Goal: Transaction & Acquisition: Purchase product/service

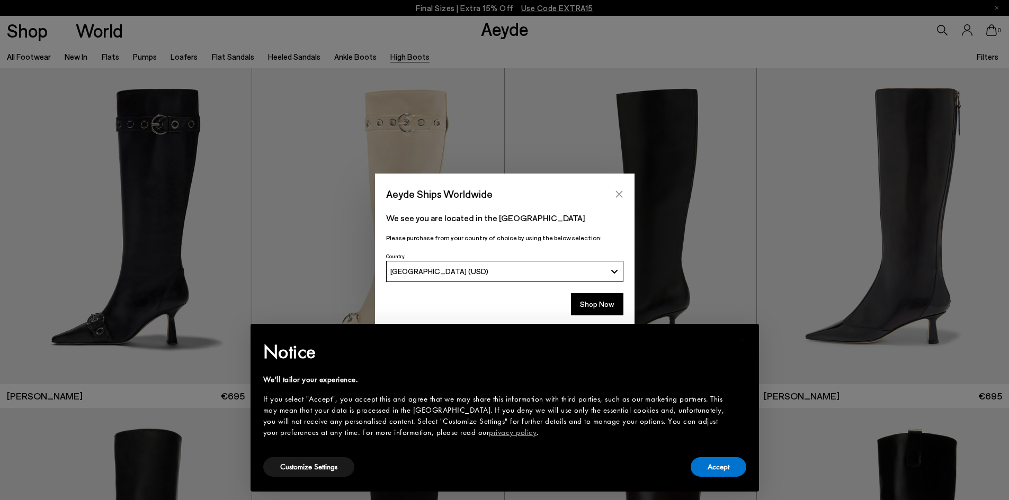
click at [618, 193] on icon "Close" at bounding box center [619, 194] width 8 height 8
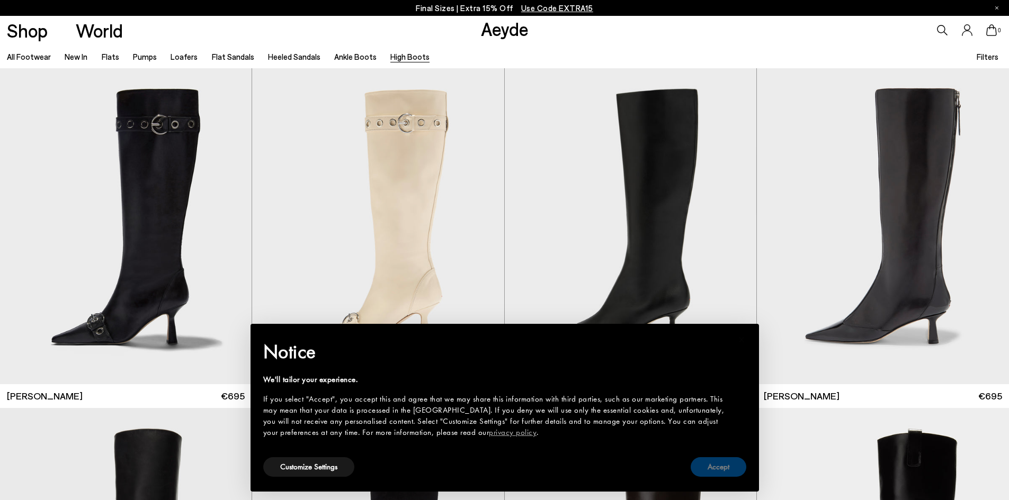
click at [717, 461] on button "Accept" at bounding box center [718, 467] width 56 height 20
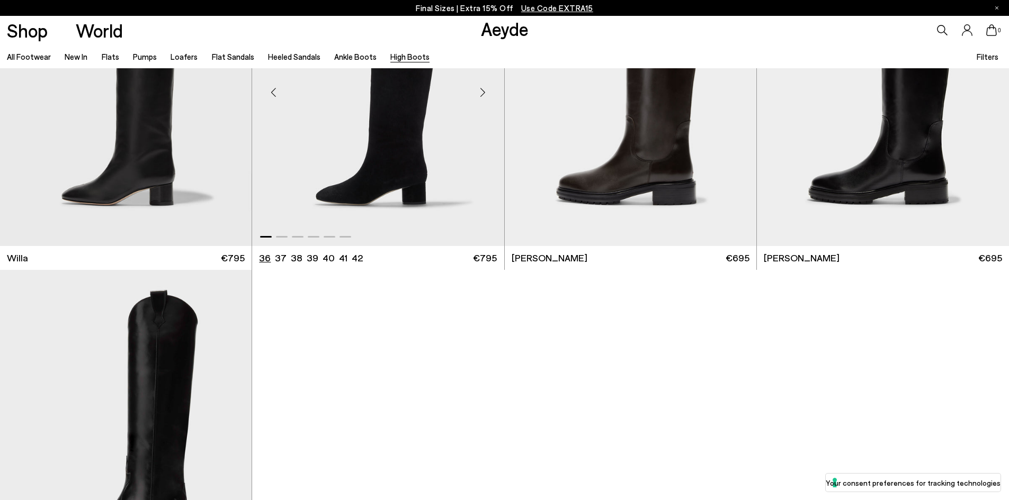
scroll to position [371, 0]
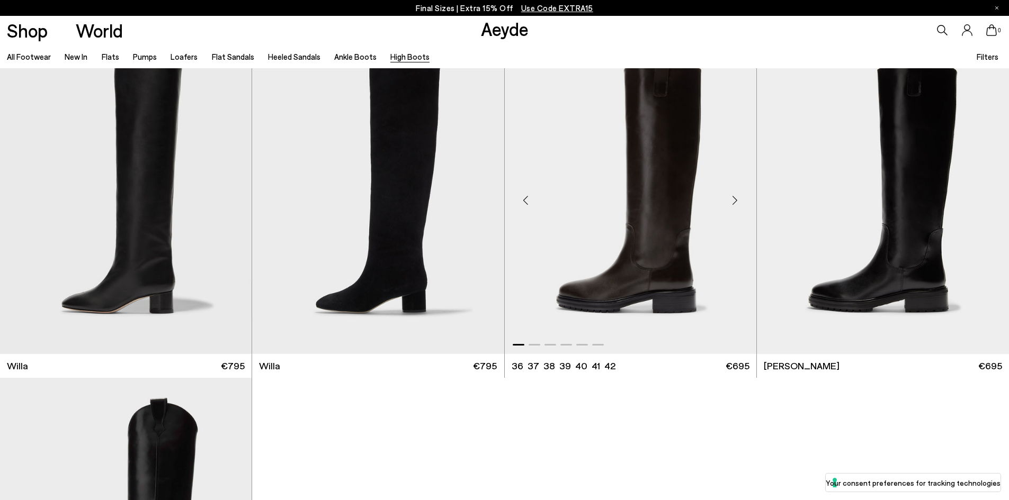
click at [628, 290] on img "1 / 6" at bounding box center [631, 196] width 252 height 316
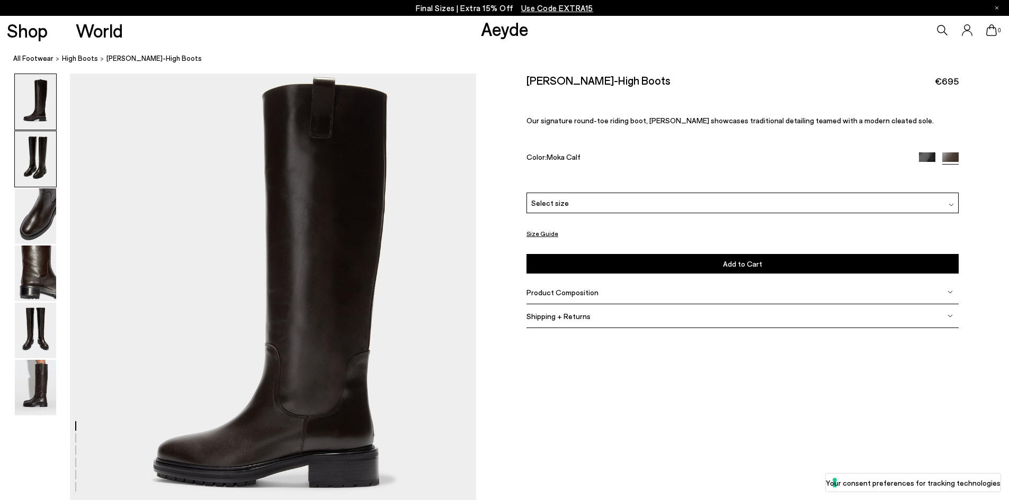
click at [31, 156] on img at bounding box center [35, 159] width 41 height 56
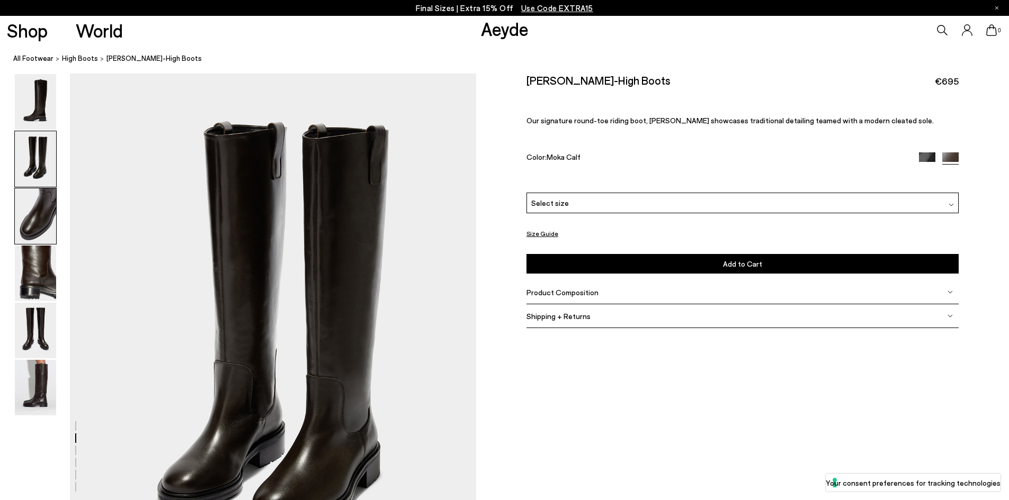
click at [25, 208] on img at bounding box center [35, 216] width 41 height 56
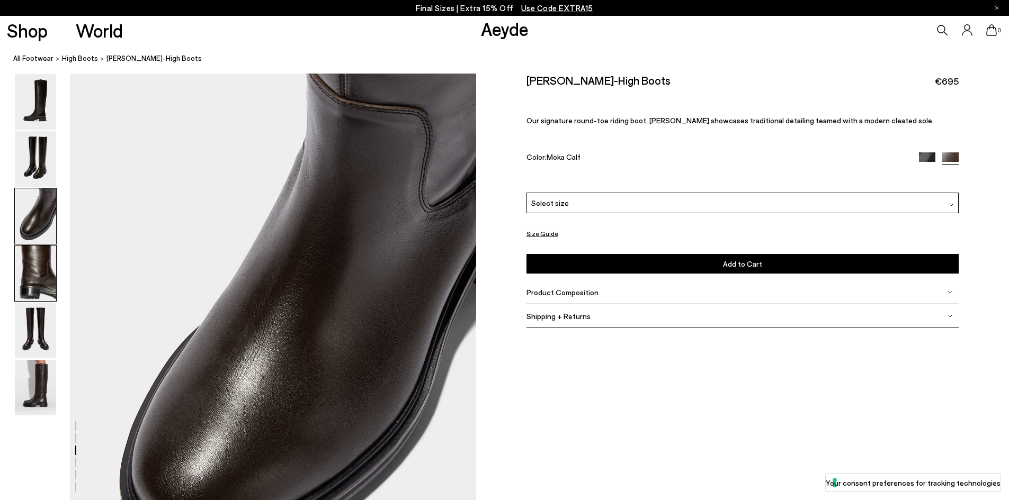
click at [35, 263] on img at bounding box center [35, 274] width 41 height 56
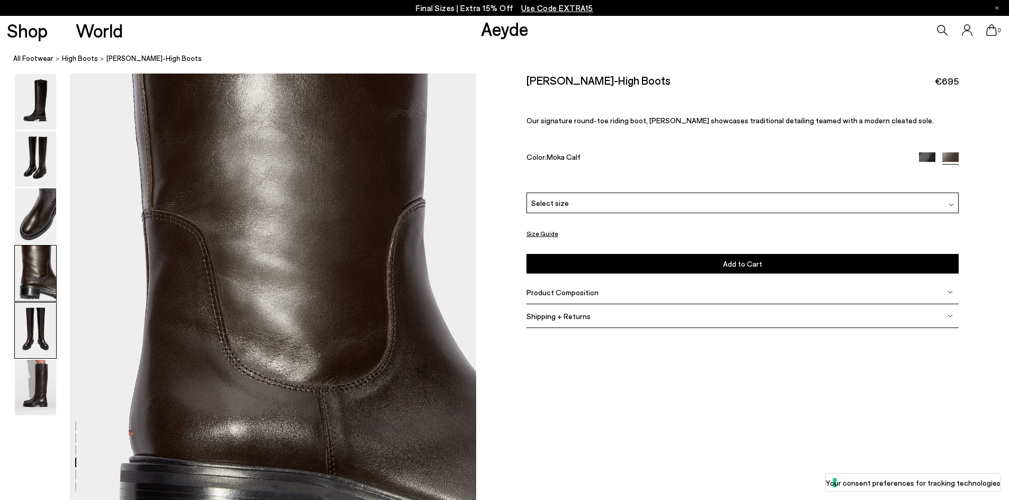
click at [30, 342] on img at bounding box center [35, 331] width 41 height 56
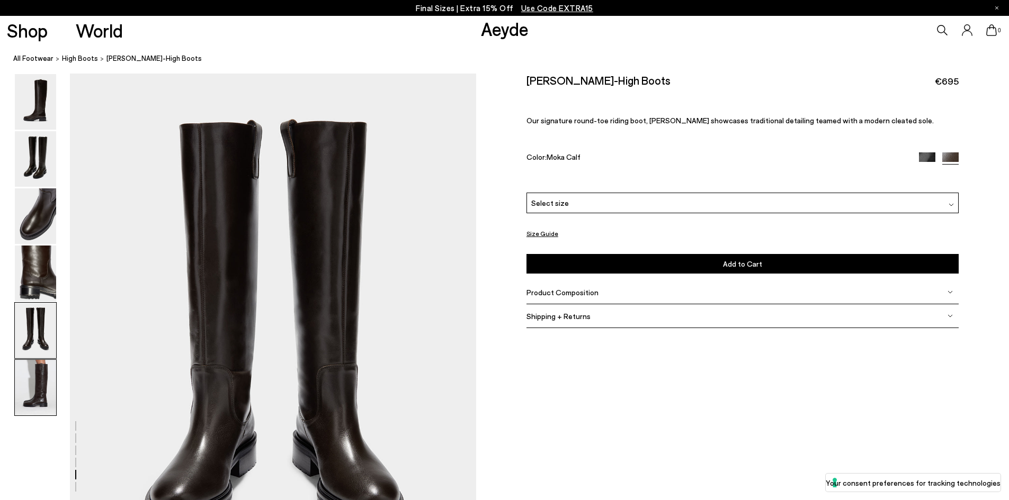
click at [22, 397] on img at bounding box center [35, 388] width 41 height 56
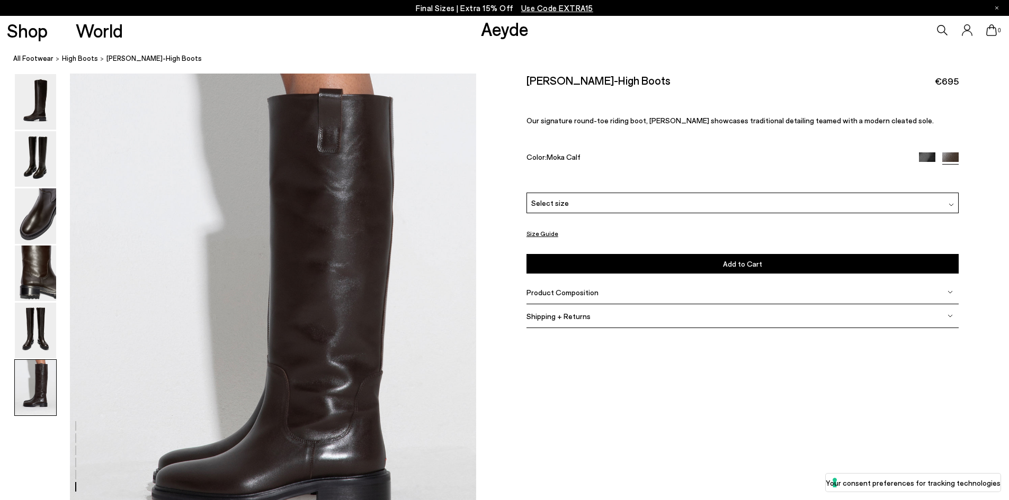
scroll to position [2673, 0]
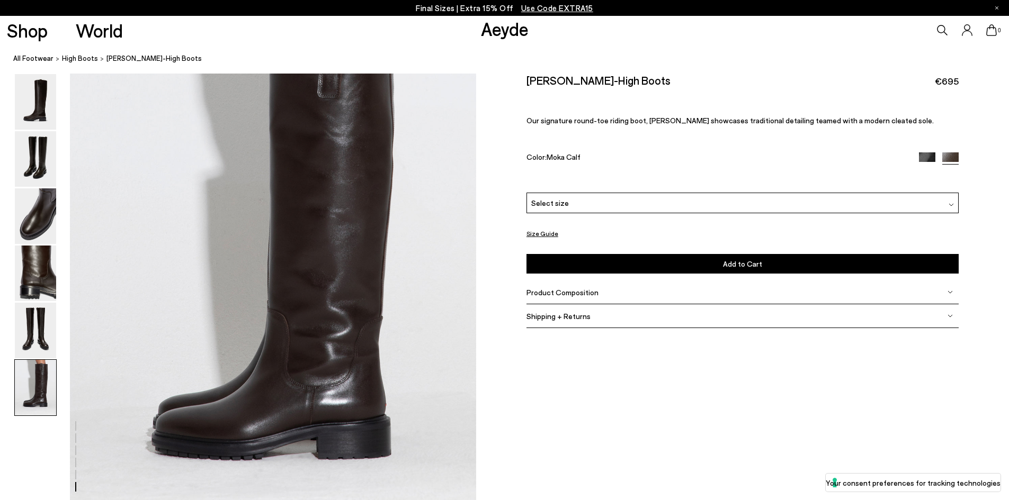
click at [570, 288] on span "Product Composition" at bounding box center [562, 292] width 72 height 9
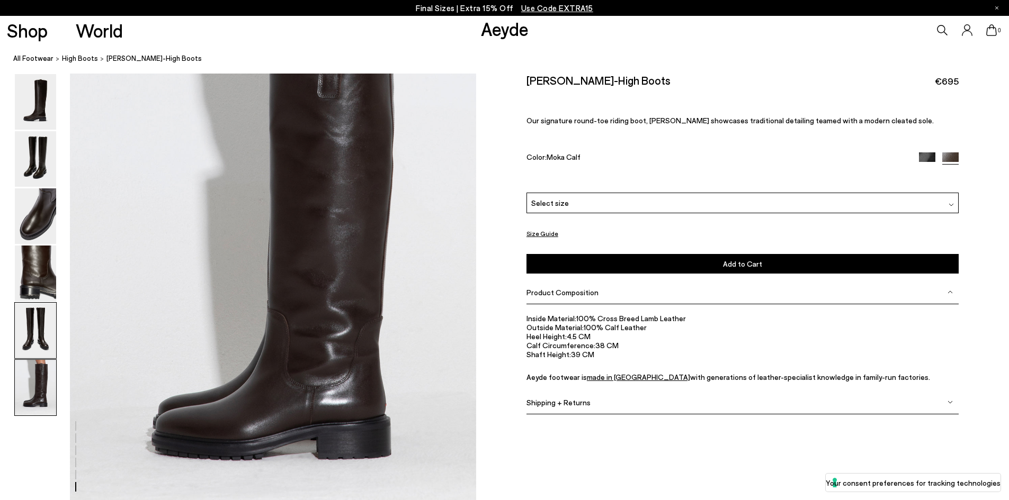
click at [44, 325] on img at bounding box center [35, 331] width 41 height 56
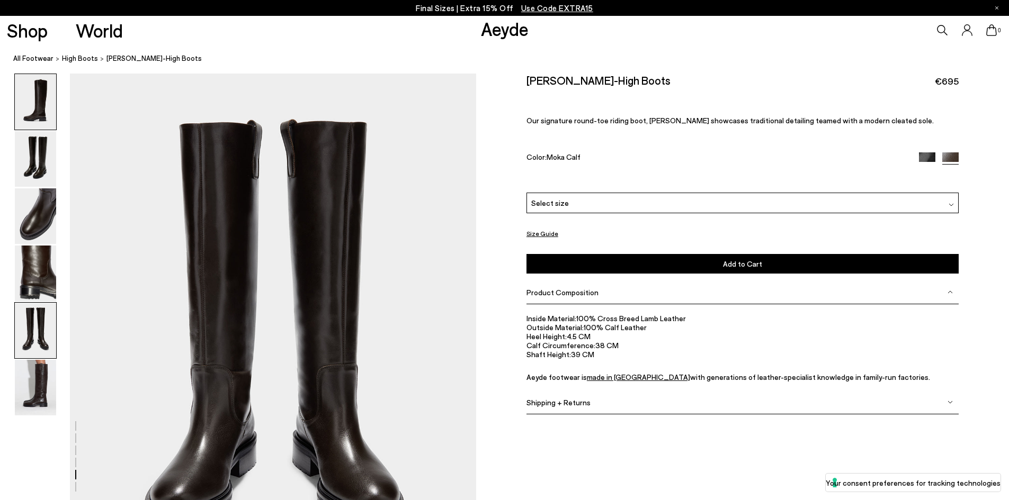
click at [34, 105] on img at bounding box center [35, 102] width 41 height 56
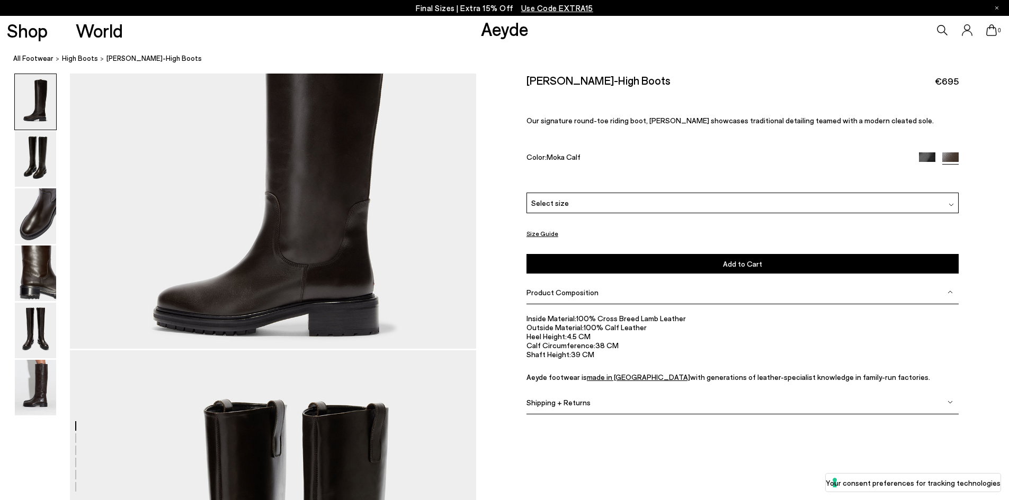
scroll to position [0, 0]
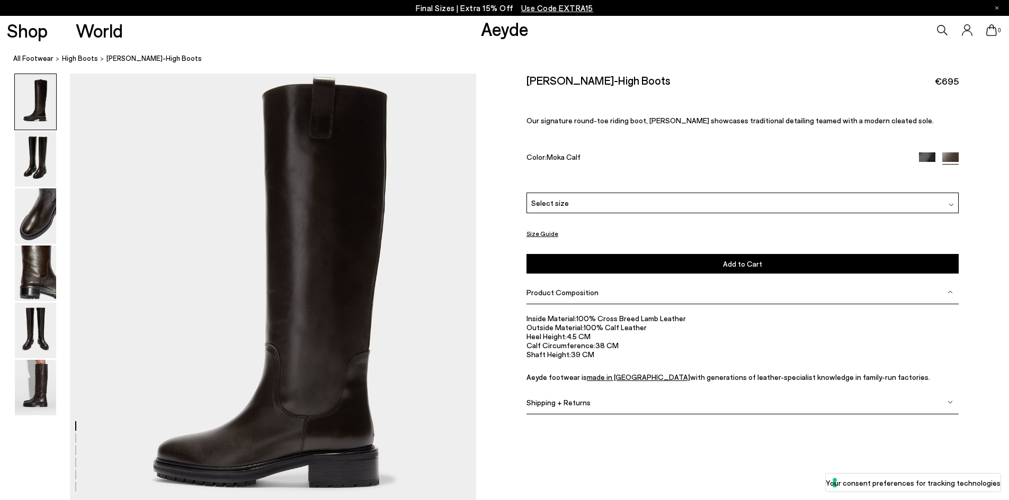
click at [926, 161] on img at bounding box center [927, 160] width 16 height 16
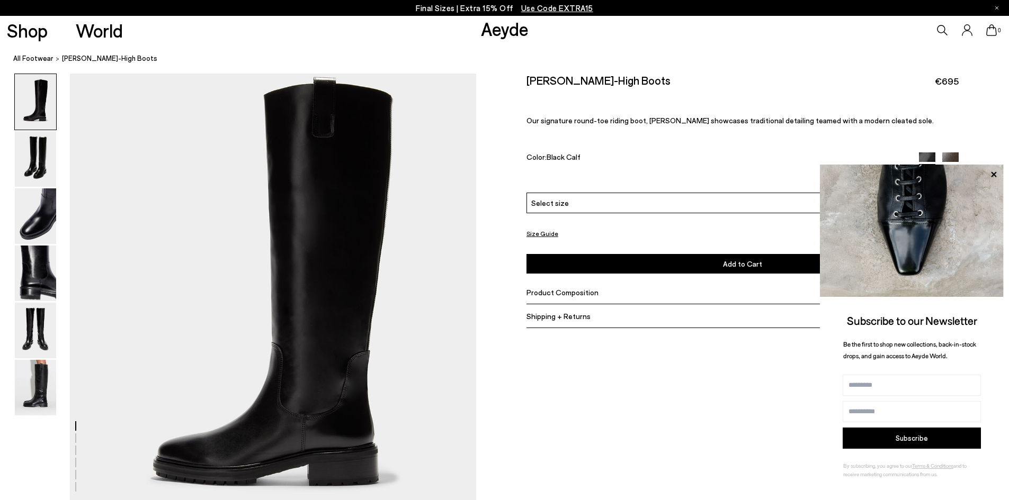
click at [954, 156] on img at bounding box center [950, 160] width 16 height 16
